Goal: Information Seeking & Learning: Learn about a topic

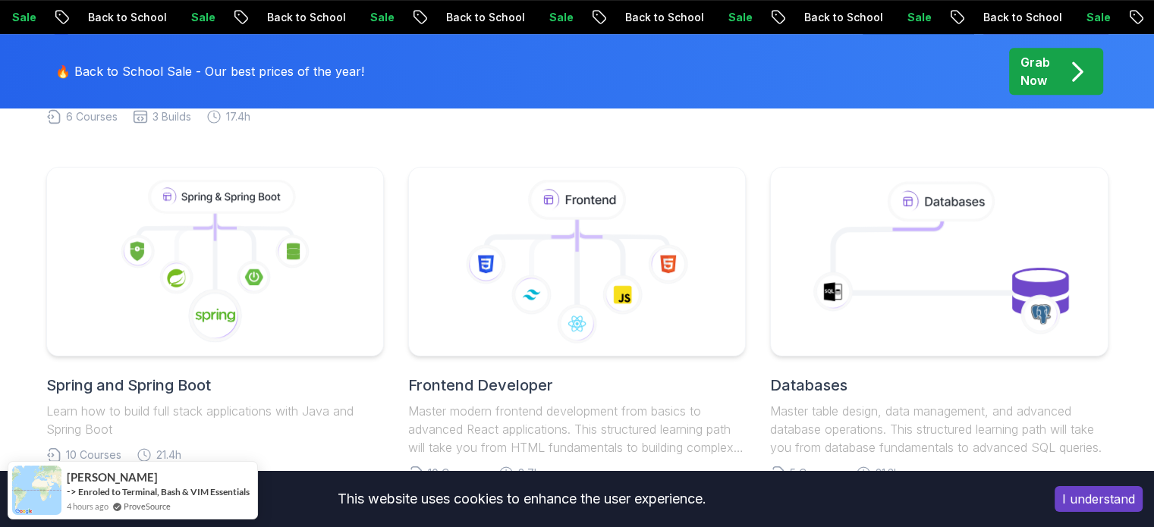
scroll to position [732, 0]
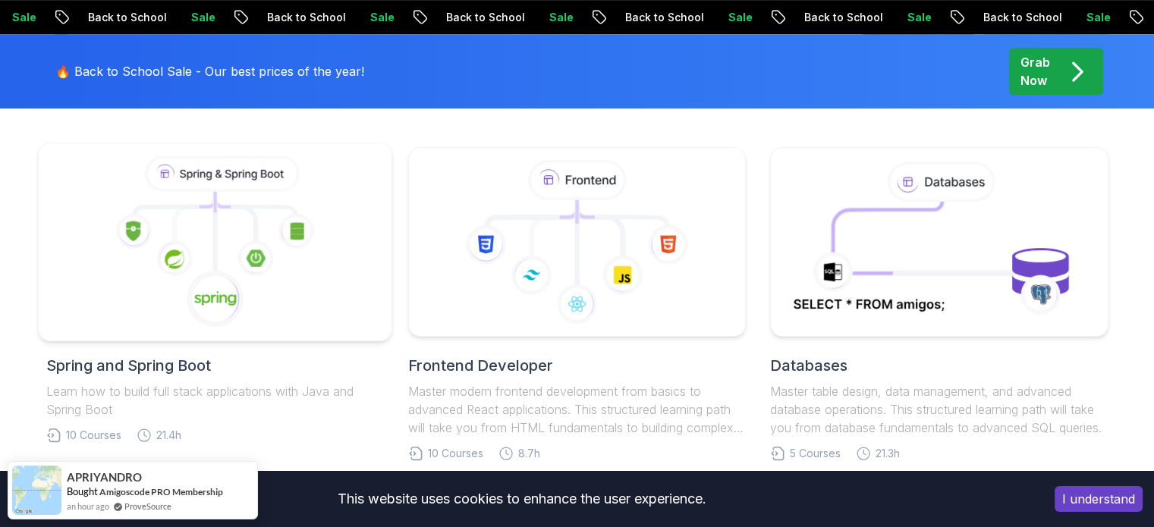
click at [325, 279] on icon at bounding box center [215, 242] width 328 height 172
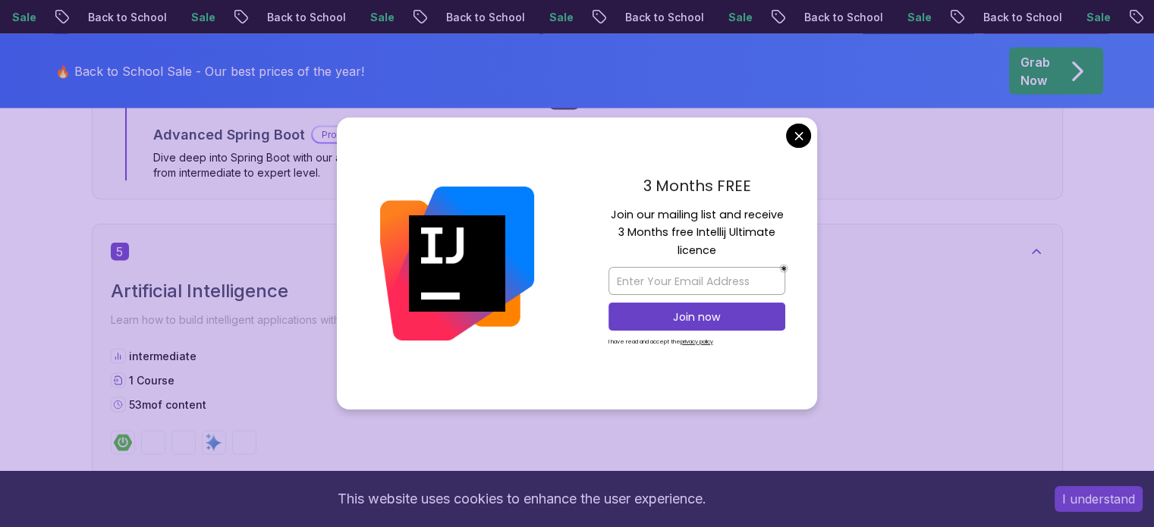
scroll to position [2911, 0]
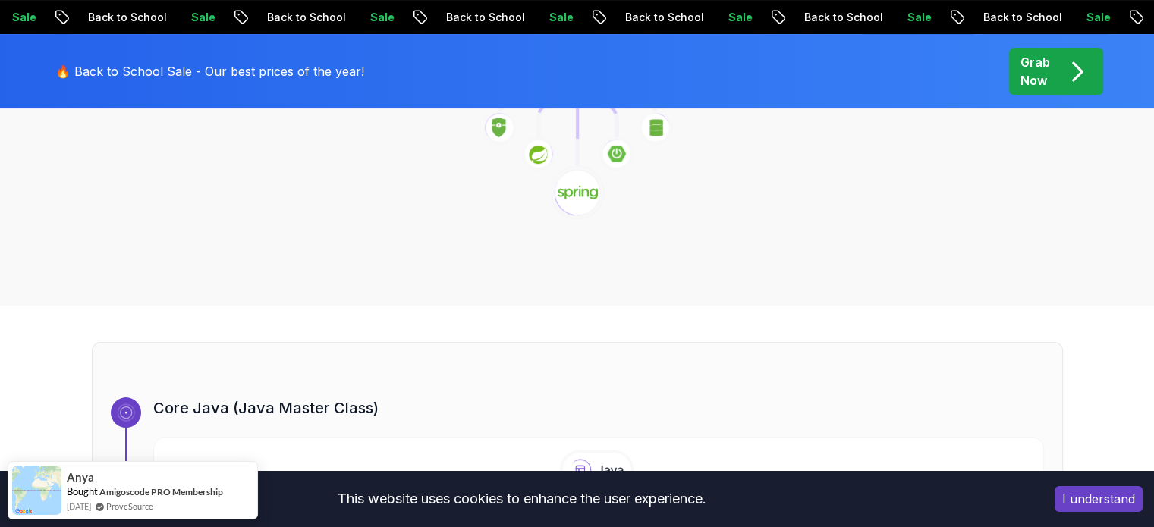
scroll to position [0, 0]
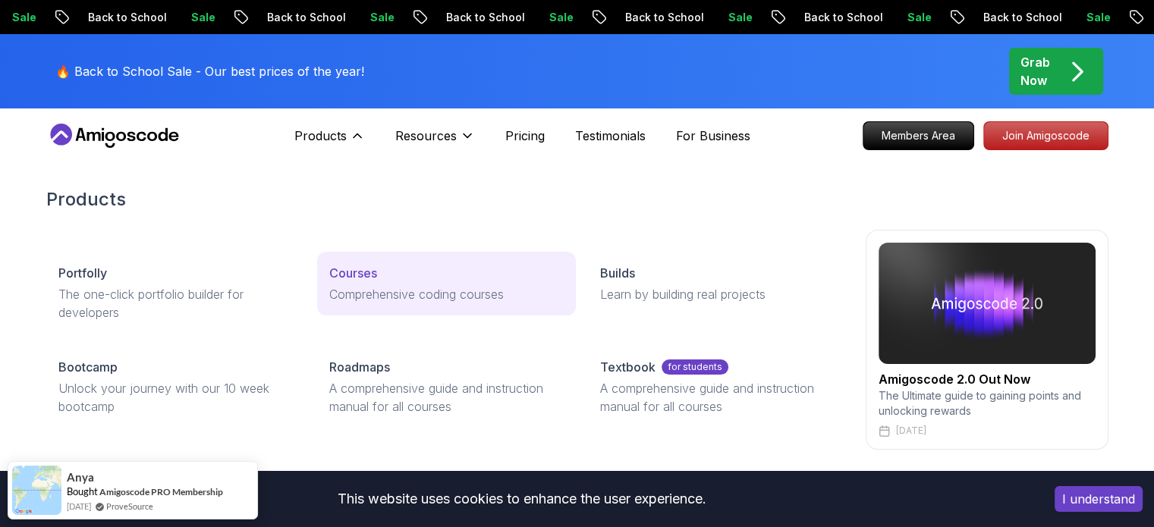
click at [363, 269] on p "Courses" at bounding box center [353, 273] width 48 height 18
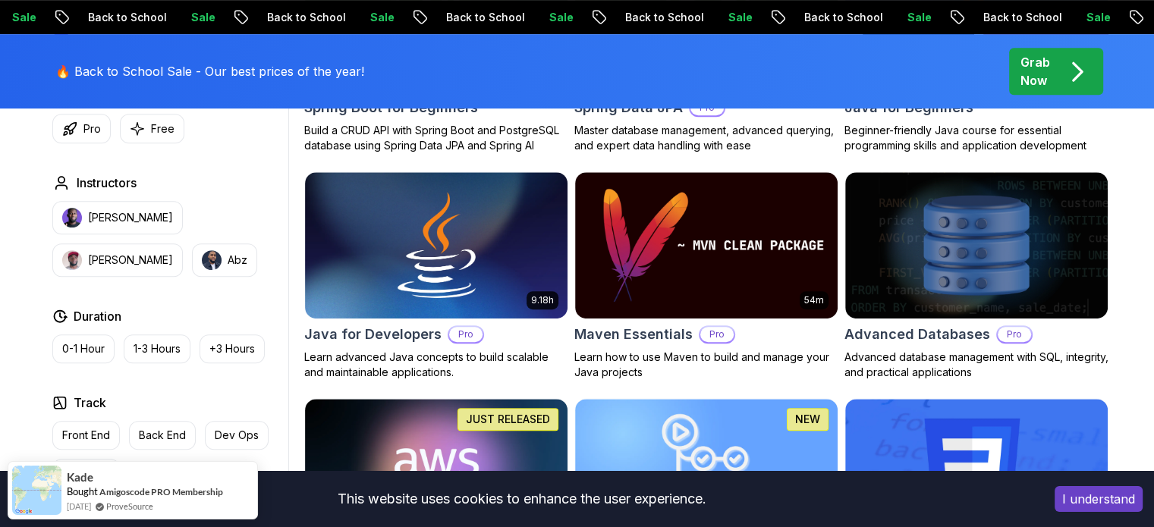
scroll to position [874, 0]
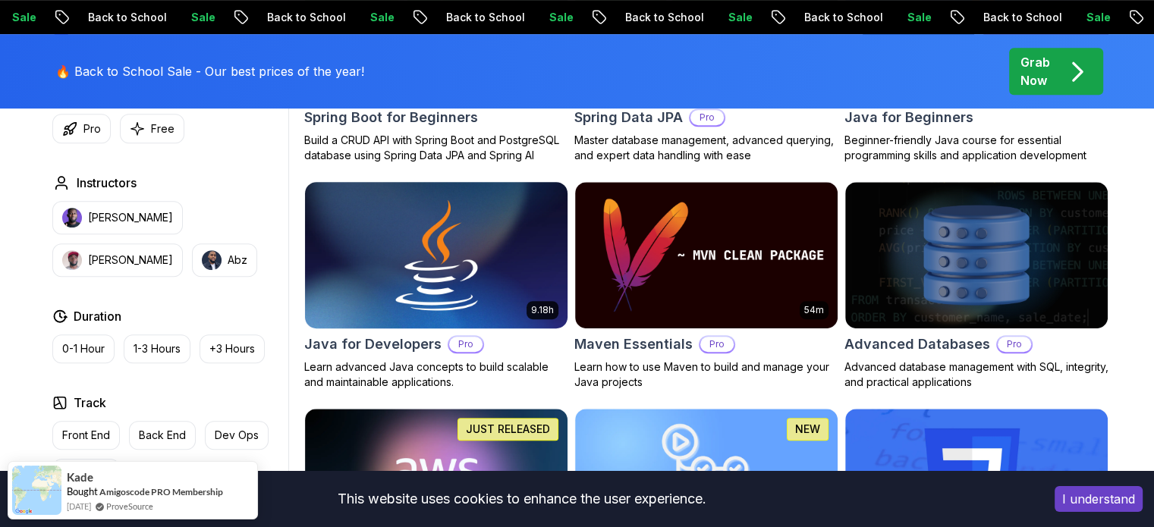
click at [461, 235] on img at bounding box center [436, 255] width 276 height 154
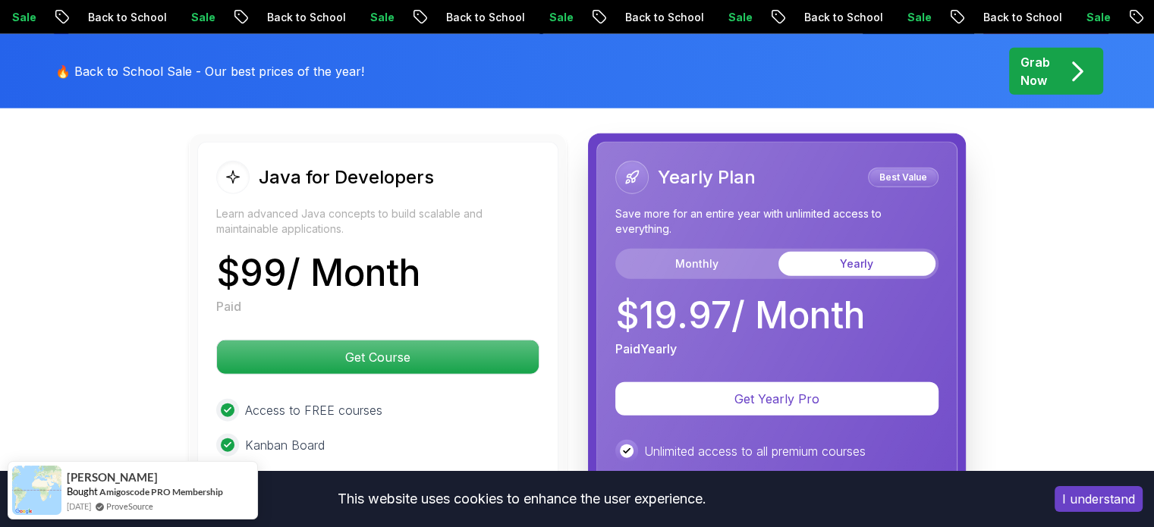
scroll to position [3739, 0]
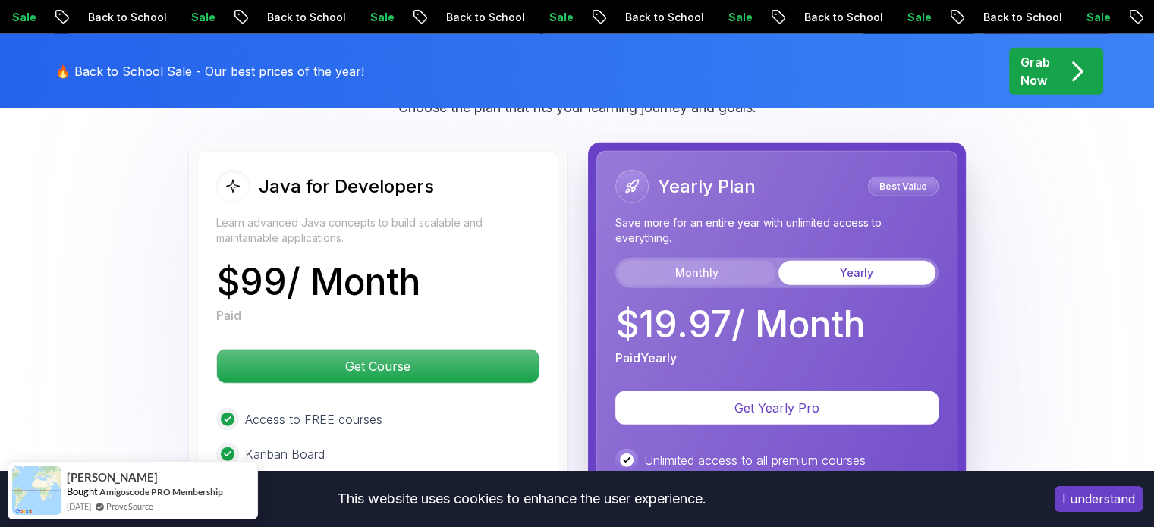
click at [695, 261] on button "Monthly" at bounding box center [697, 273] width 157 height 24
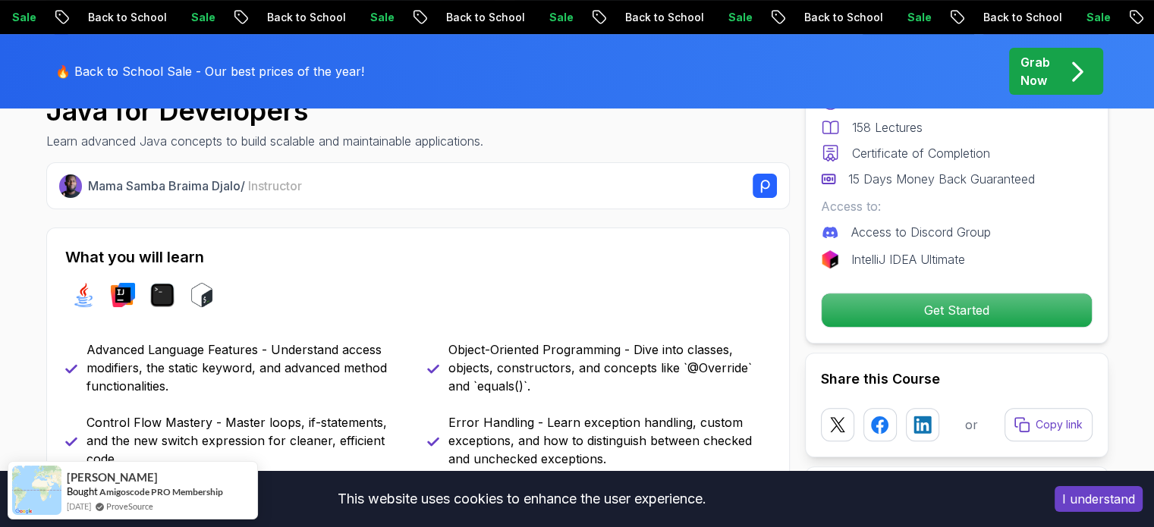
scroll to position [0, 0]
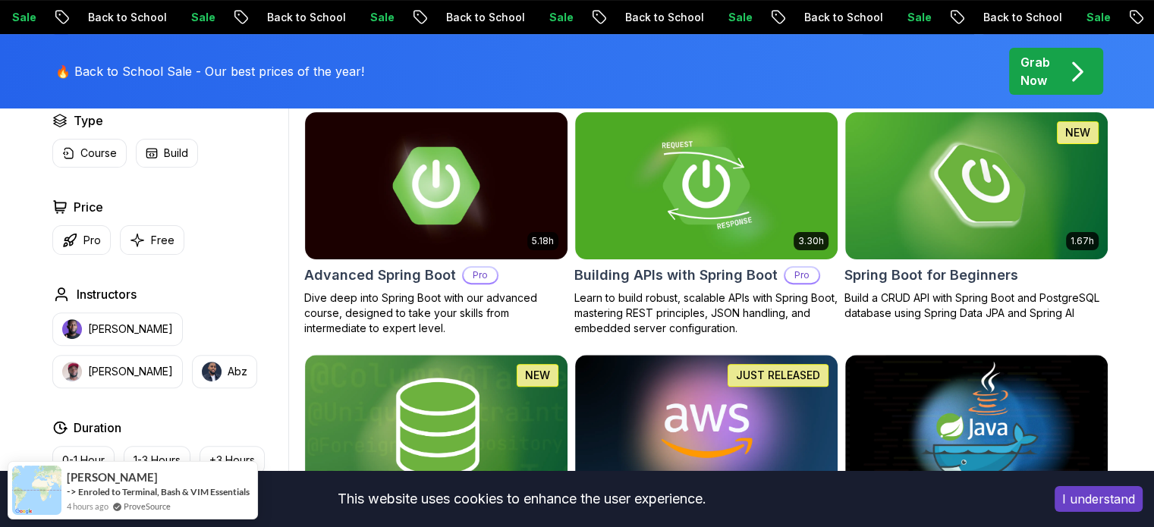
scroll to position [449, 0]
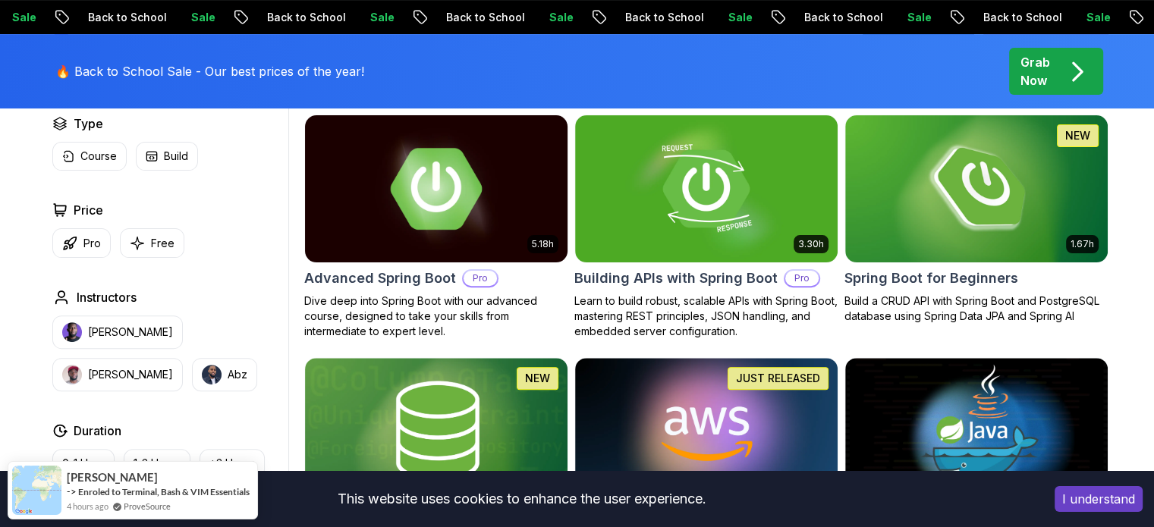
click at [481, 197] on img at bounding box center [436, 189] width 276 height 154
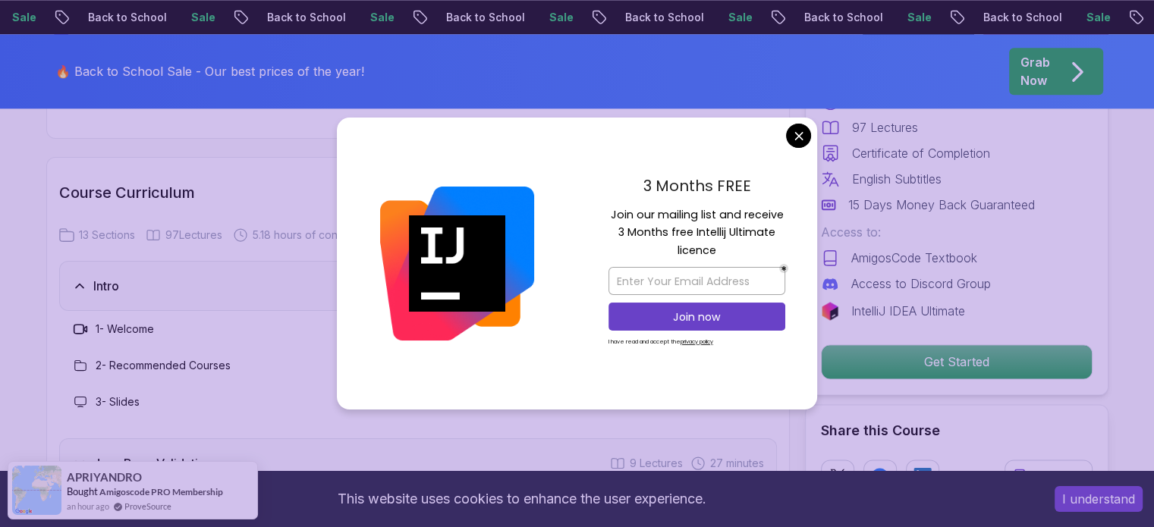
scroll to position [2065, 0]
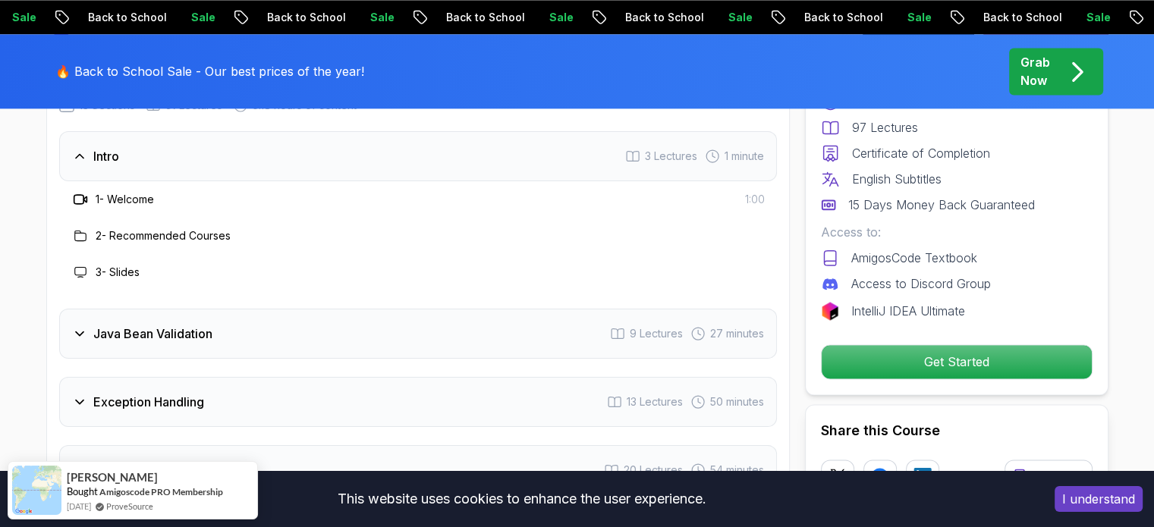
scroll to position [2095, 0]
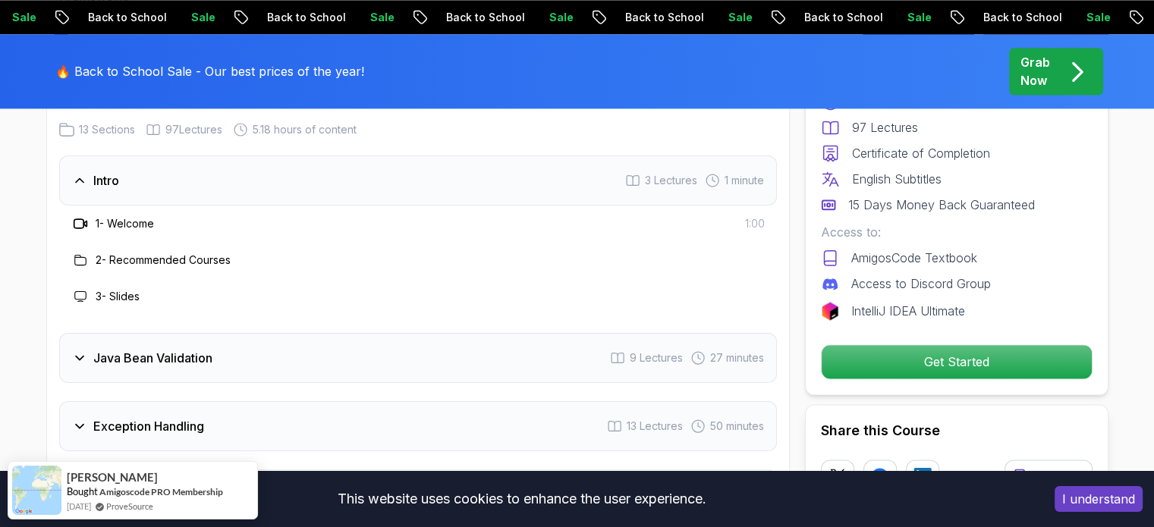
click at [116, 349] on h3 "Java Bean Validation" at bounding box center [152, 358] width 119 height 18
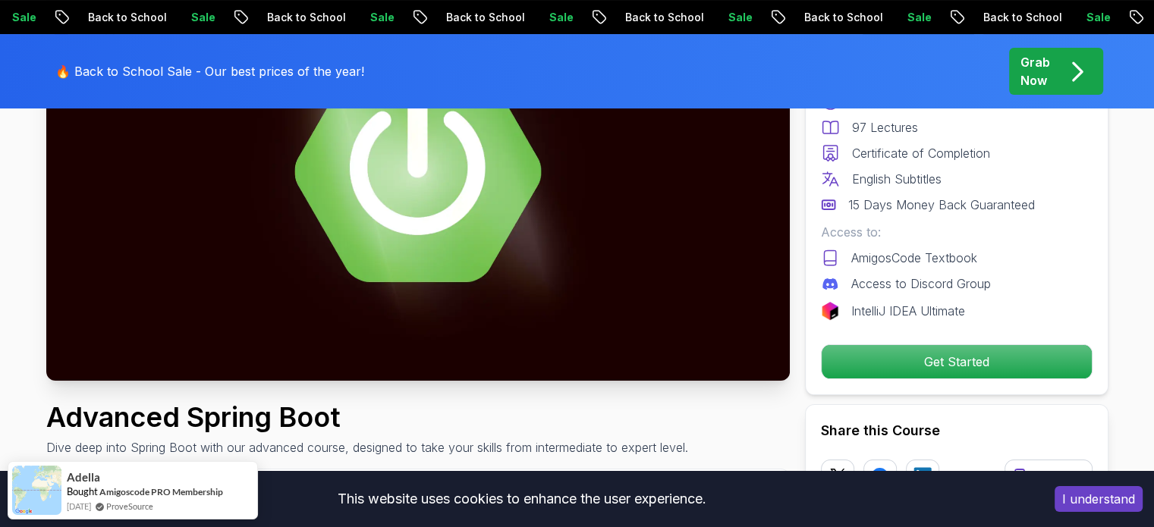
scroll to position [272, 0]
